Goal: Task Accomplishment & Management: Manage account settings

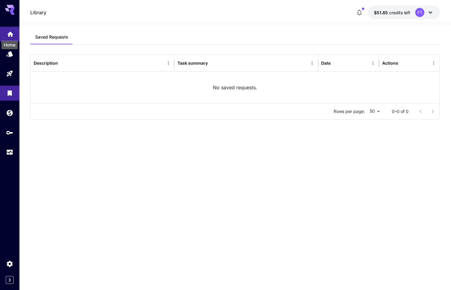
click at [10, 33] on icon "Home" at bounding box center [10, 32] width 6 height 5
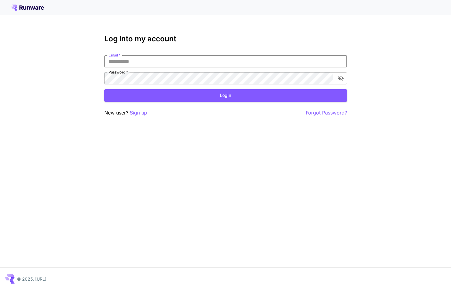
type input "**********"
click at [225, 95] on button "Login" at bounding box center [225, 95] width 243 height 12
